Goal: Task Accomplishment & Management: Complete application form

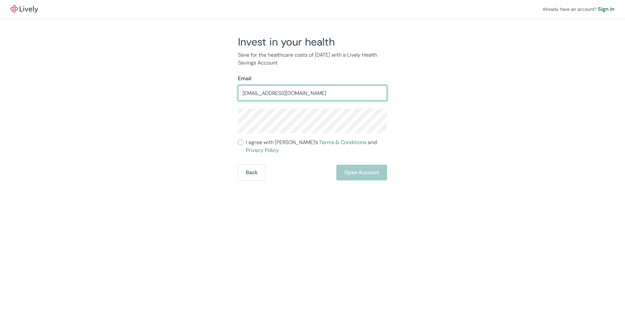
type input "[EMAIL_ADDRESS][DOMAIN_NAME]"
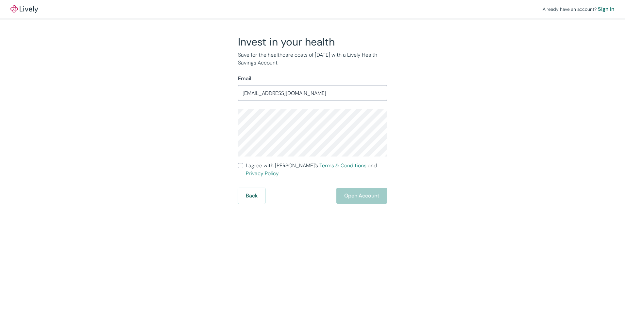
click at [231, 184] on div "Invest in your health Save for the healthcare costs of [DATE] with a Lively Hea…" at bounding box center [308, 119] width 157 height 168
click at [238, 163] on input "I agree with Lively’s Terms & Conditions and Privacy Policy" at bounding box center [240, 165] width 5 height 5
checkbox input "true"
click at [463, 156] on div "Invest in your health Save for the healthcare costs of [DATE] with a Lively Hea…" at bounding box center [309, 119] width 314 height 168
click at [464, 226] on div "Already have an account? Sign in Invest in your health Save for the healthcare …" at bounding box center [312, 157] width 625 height 315
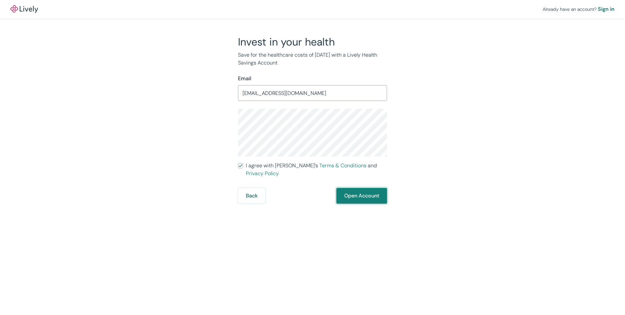
click at [363, 188] on button "Open Account" at bounding box center [361, 196] width 51 height 16
